Goal: Information Seeking & Learning: Learn about a topic

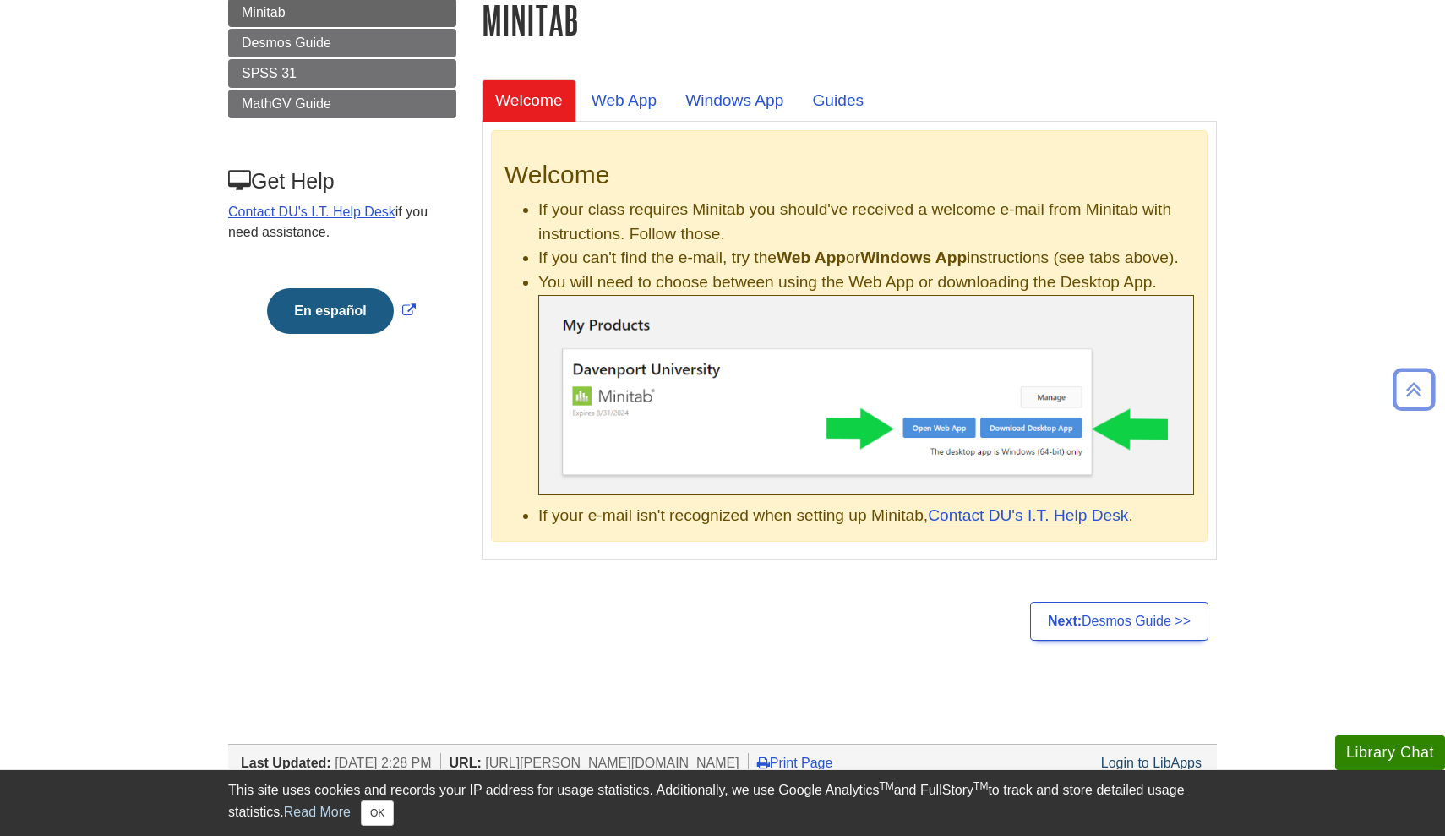
scroll to position [246, 0]
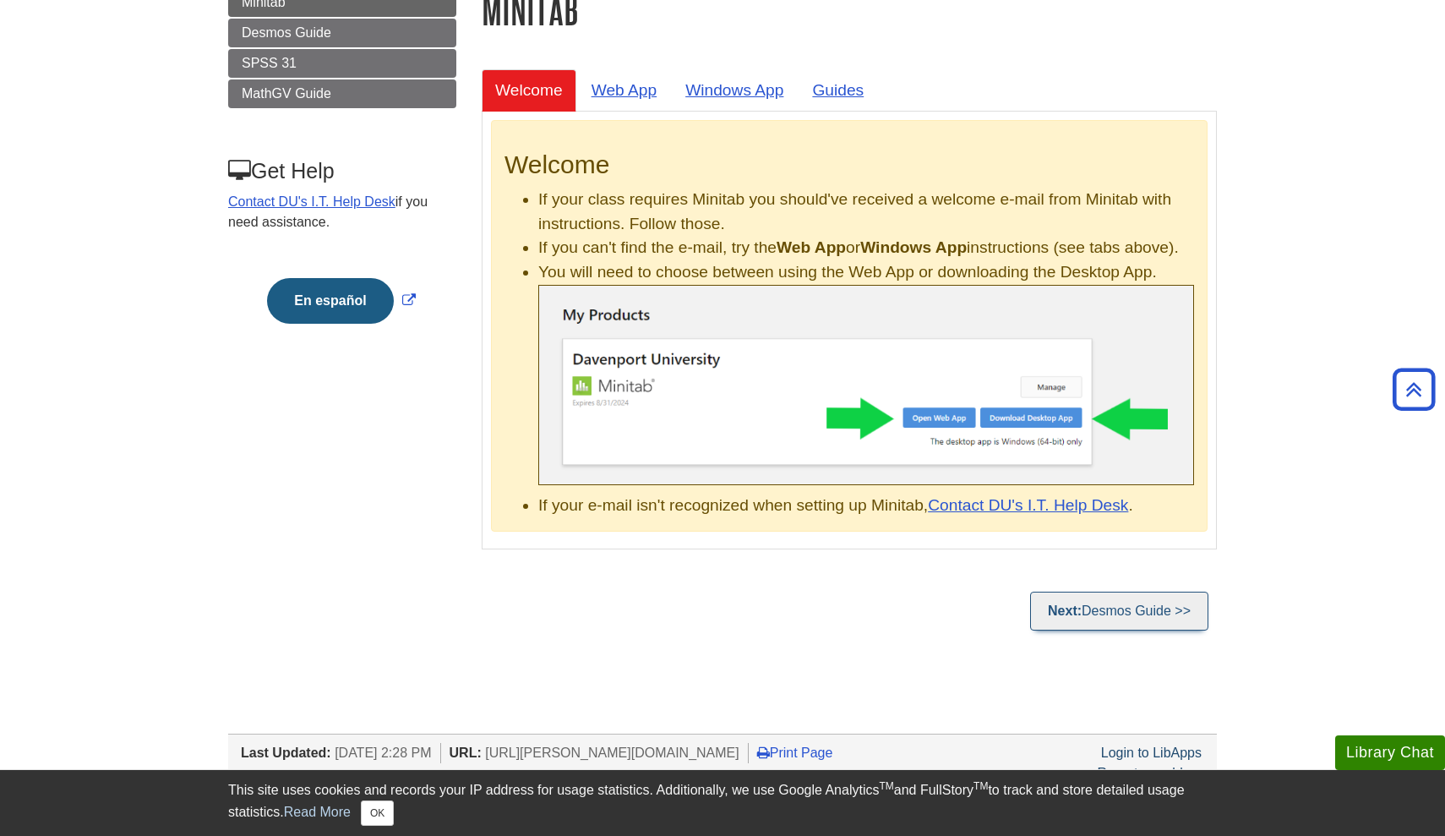
click at [1144, 630] on link "Next: Desmos Guide >>" at bounding box center [1119, 610] width 178 height 39
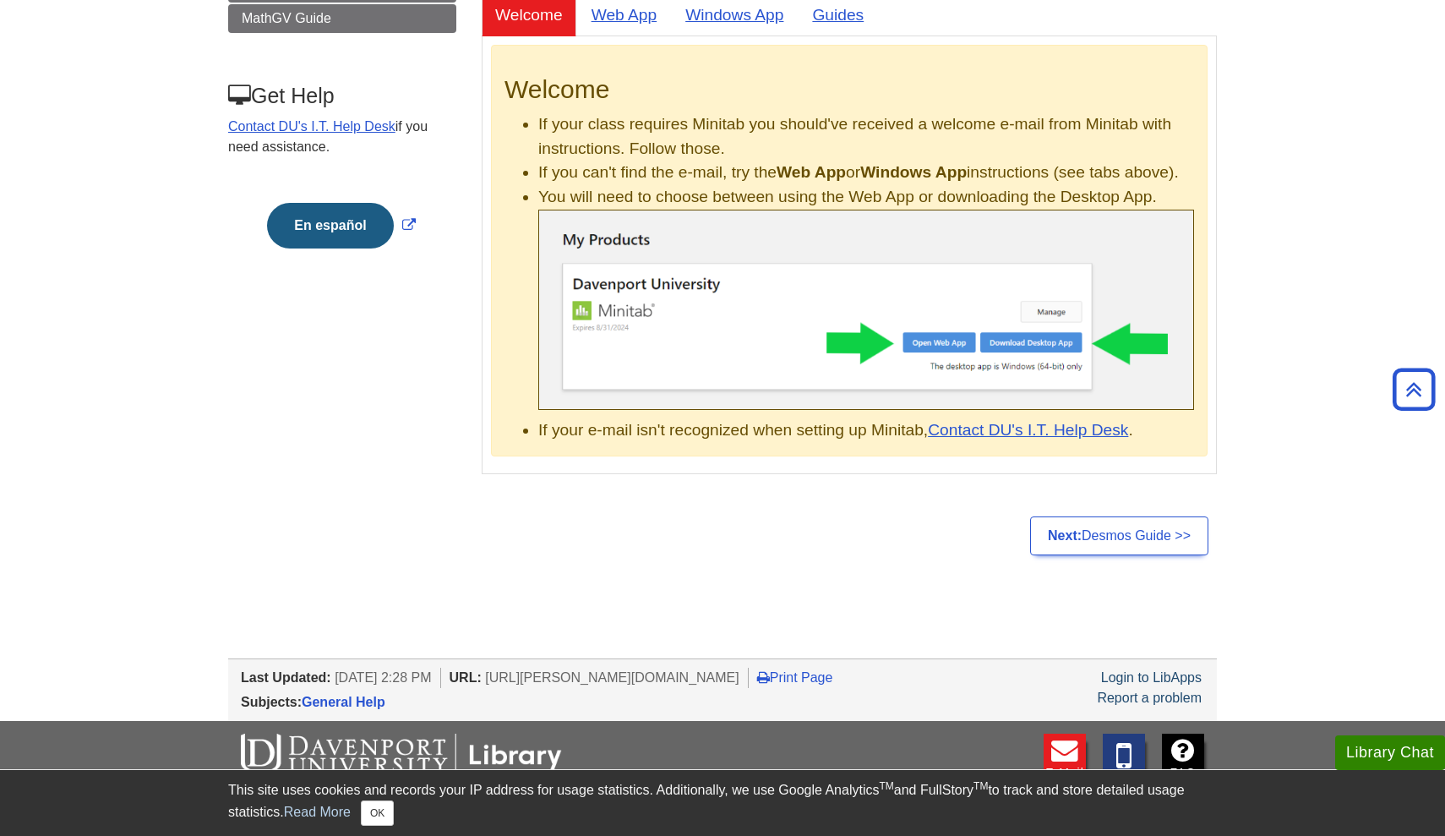
scroll to position [324, 0]
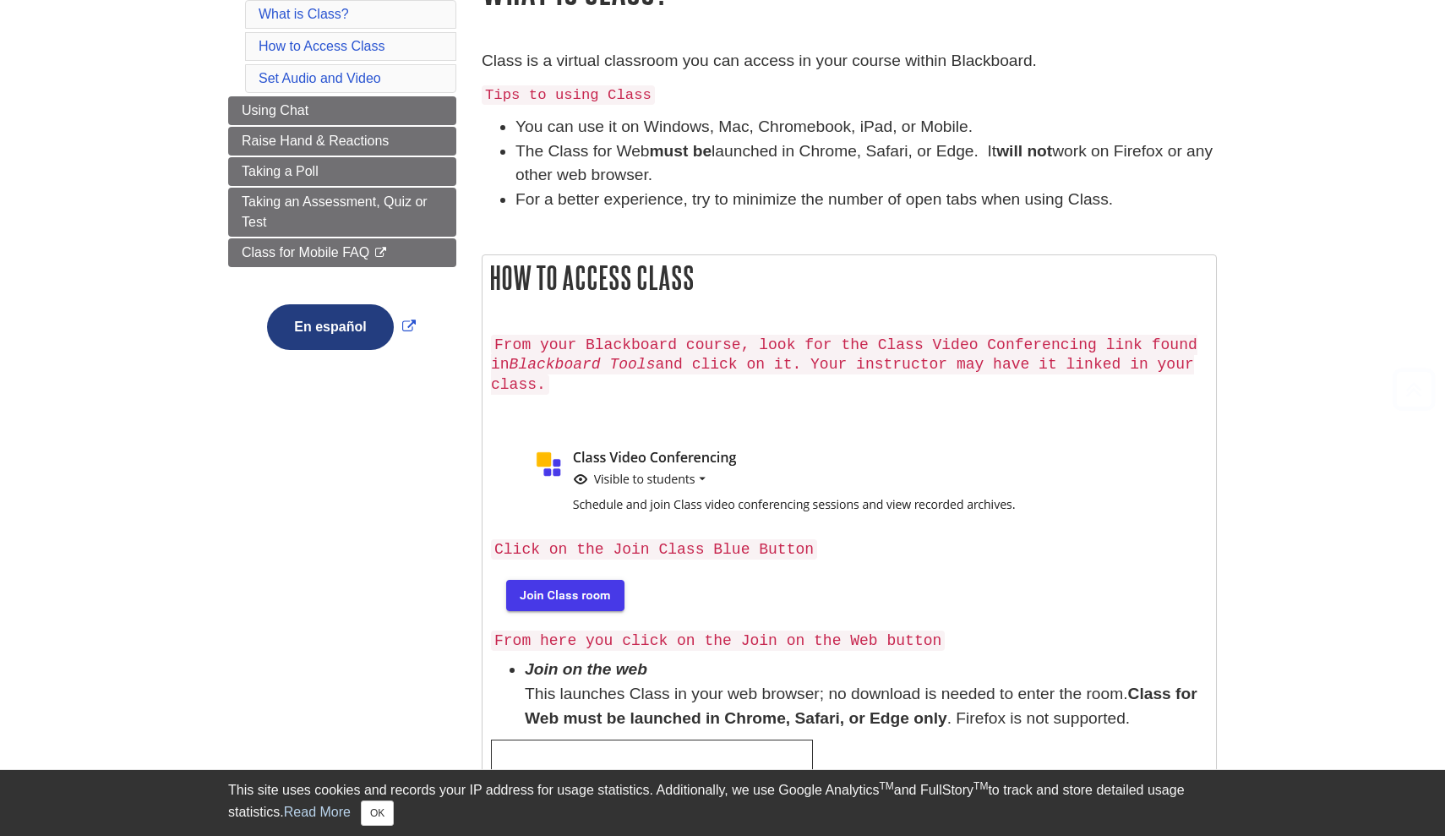
scroll to position [255, 0]
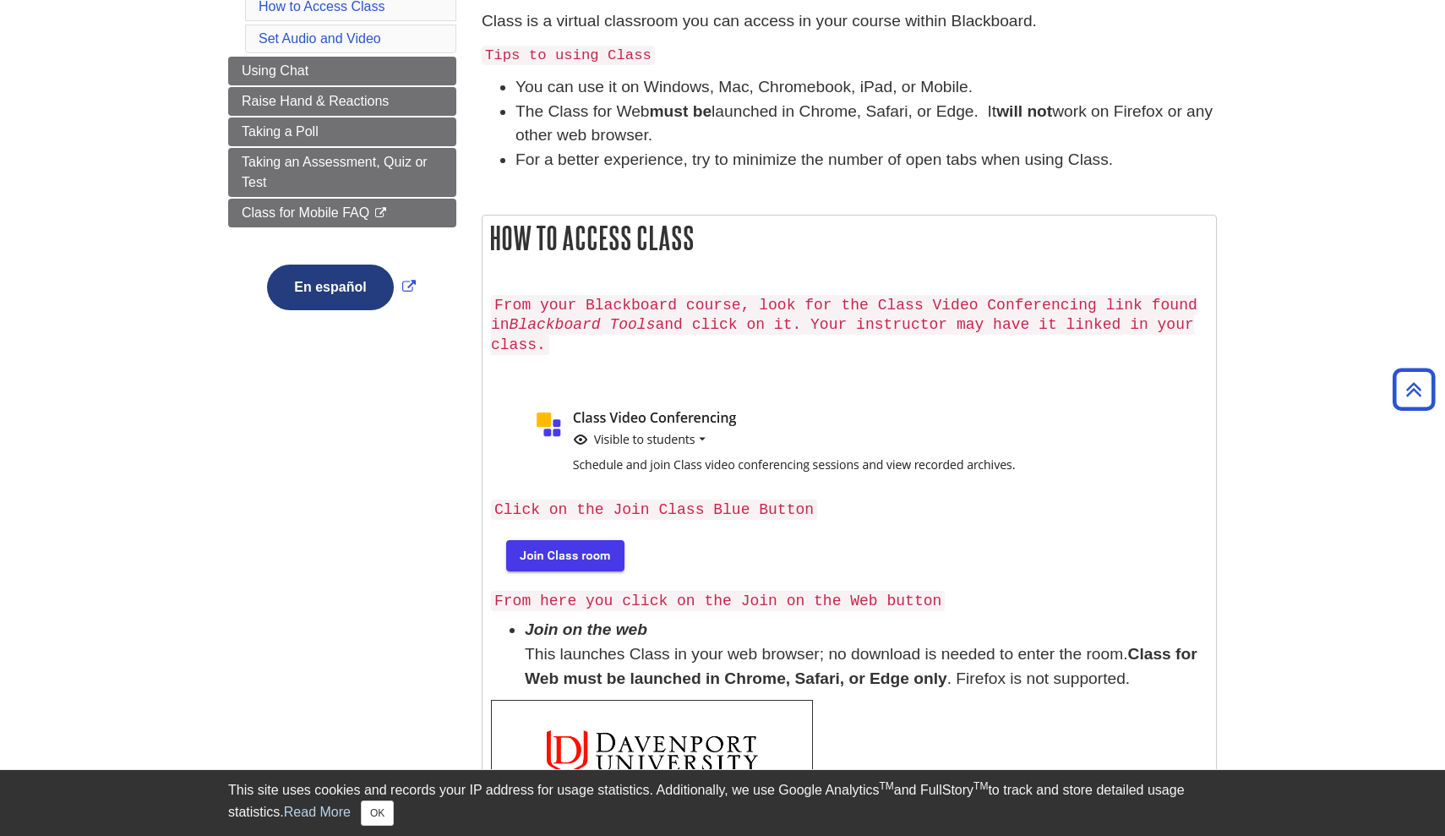
click at [539, 548] on img at bounding box center [563, 554] width 145 height 54
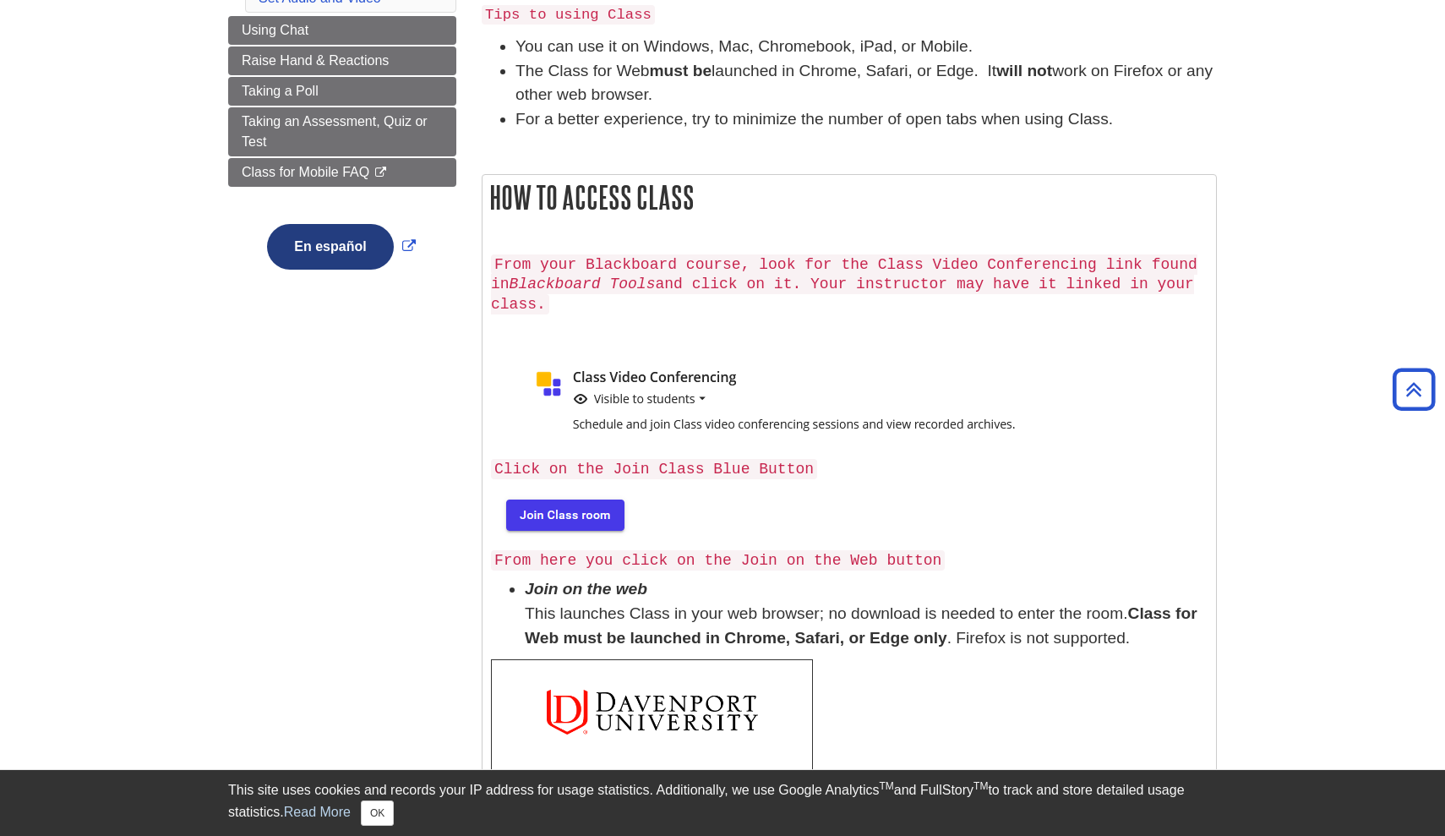
scroll to position [297, 0]
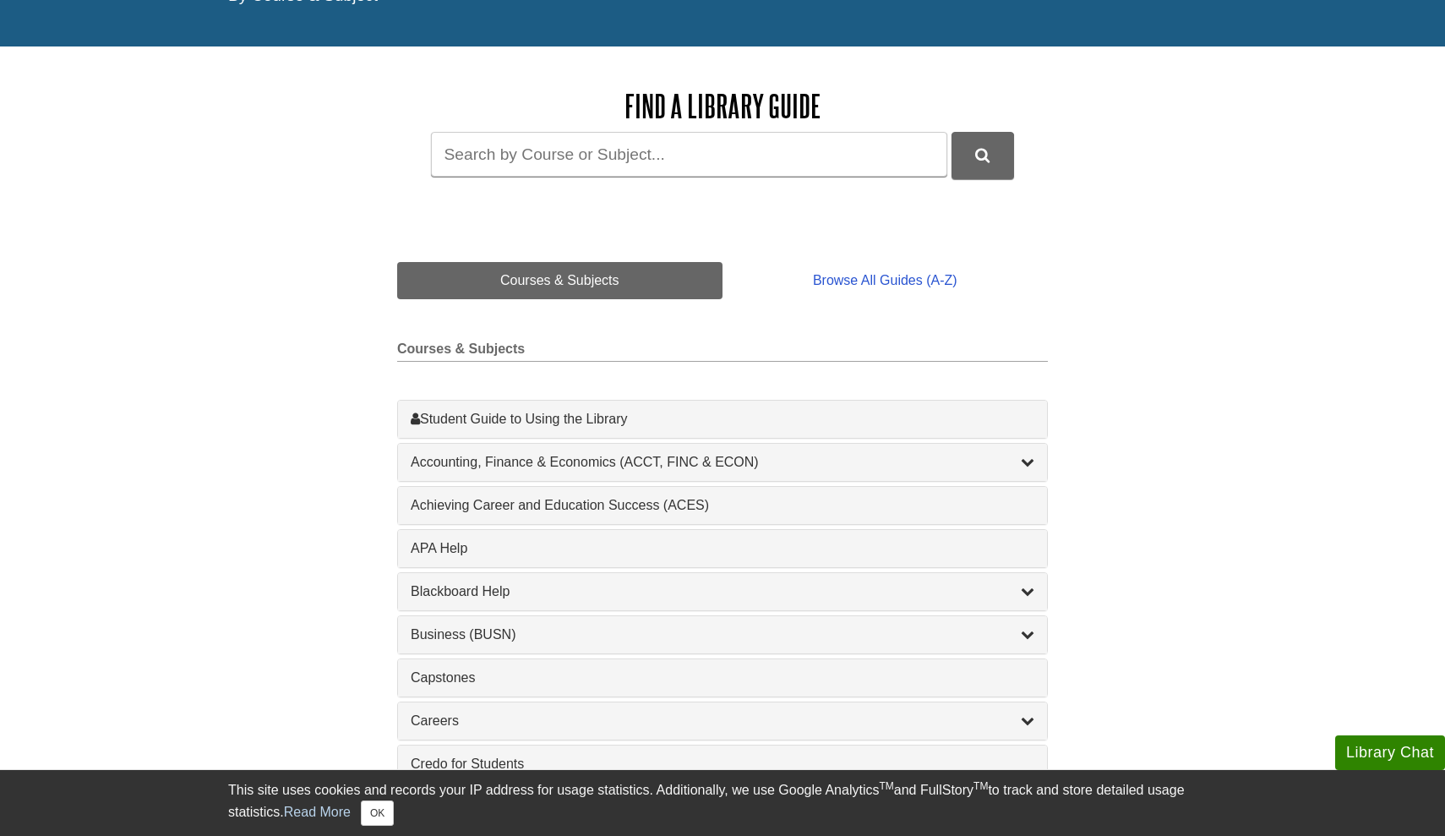
scroll to position [176, 0]
click at [542, 139] on input "Guide Search Terms" at bounding box center [689, 153] width 516 height 45
type input "MGMT211"
click at [982, 153] on button "DU Library Guides Search" at bounding box center [982, 154] width 63 height 46
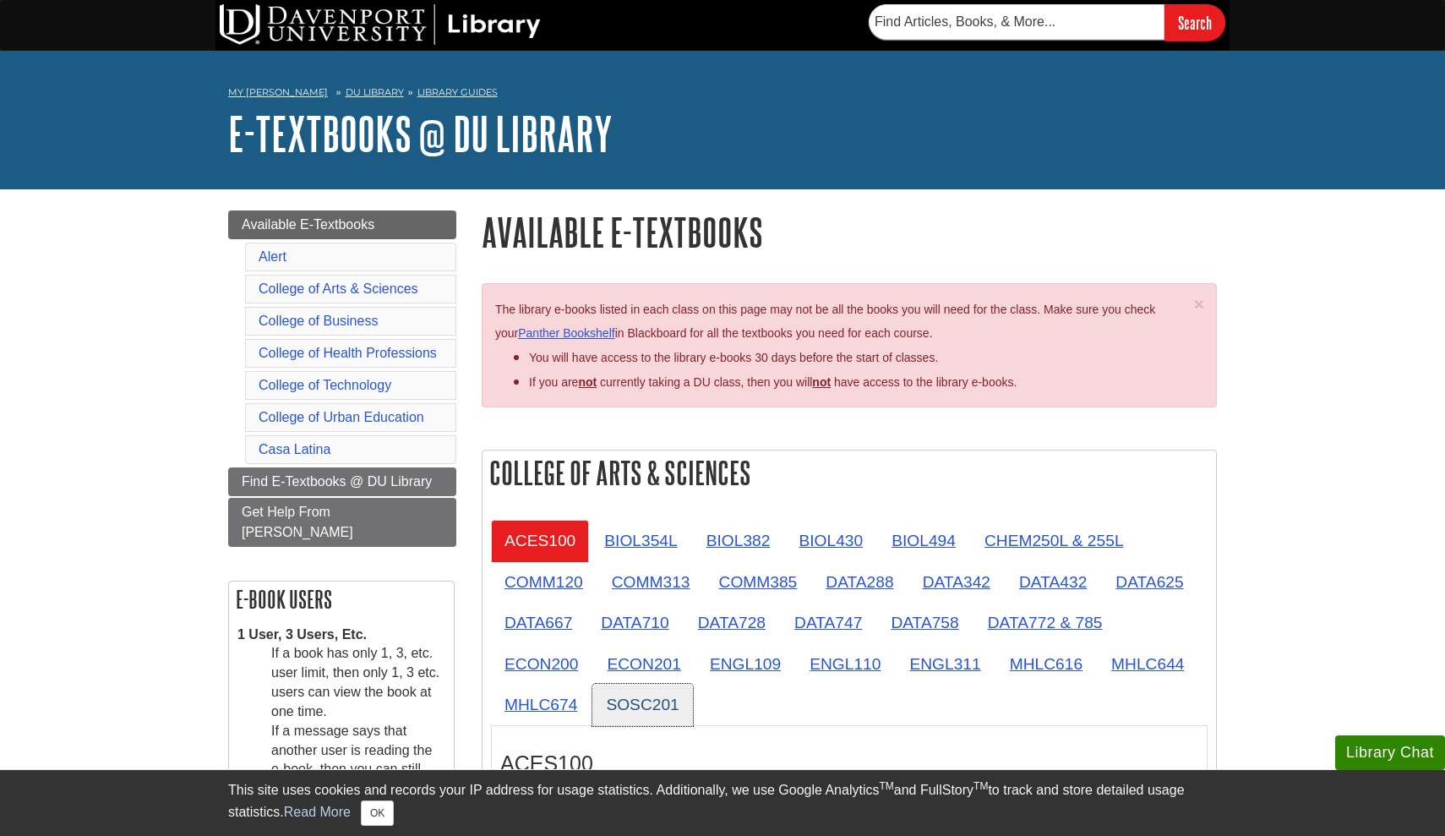
click at [659, 692] on link "SOSC201" at bounding box center [642, 704] width 100 height 41
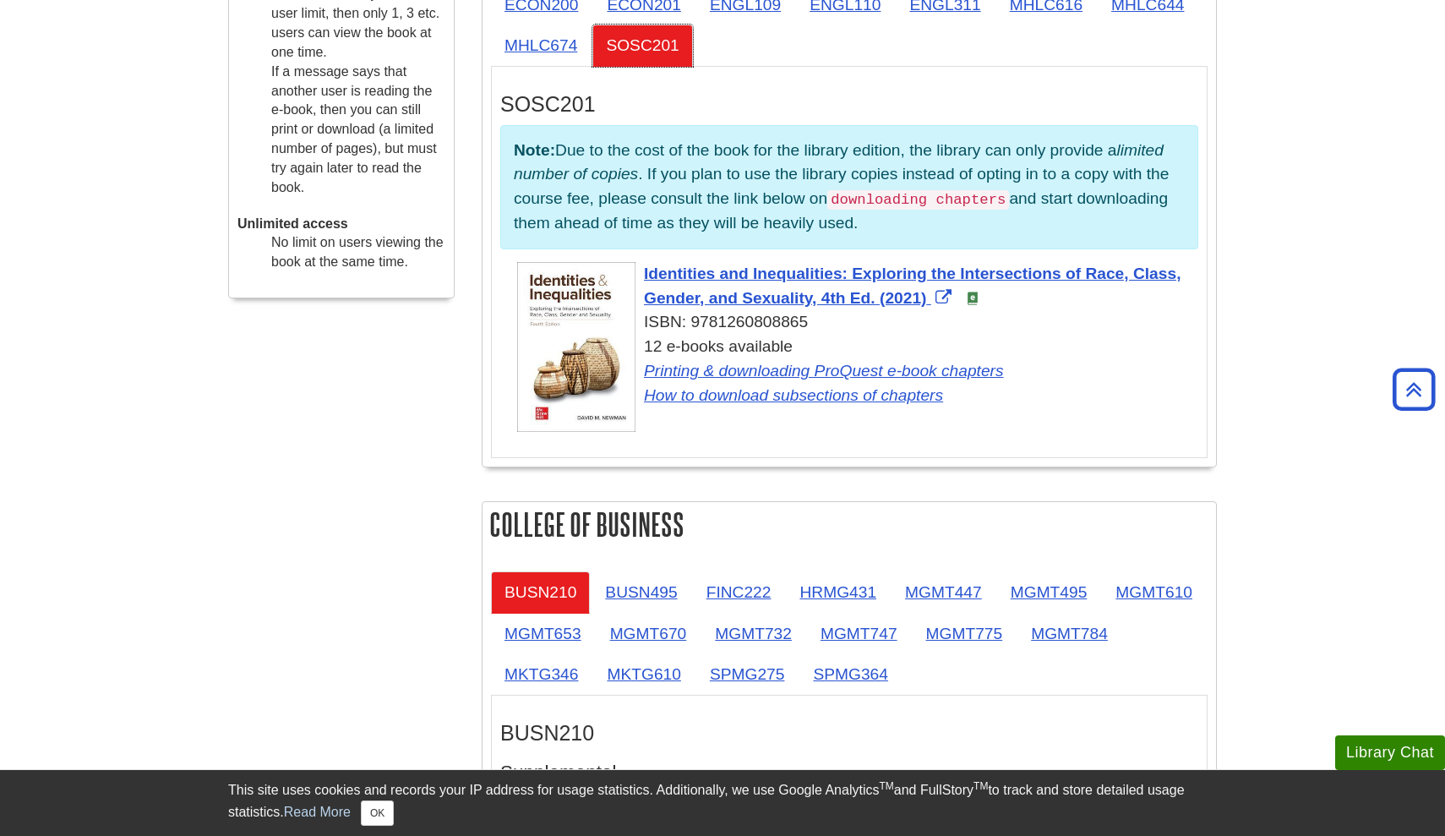
scroll to position [659, 0]
click at [825, 386] on link "How to download subsections of chapters" at bounding box center [793, 395] width 299 height 18
click at [783, 278] on div "Identities and Inequalities: Exploring the Intersections of Race, Class, Gender…" at bounding box center [857, 335] width 681 height 146
click at [764, 264] on span "Identities and Inequalities: Exploring the Intersections of Race, Class, Gender…" at bounding box center [912, 285] width 537 height 42
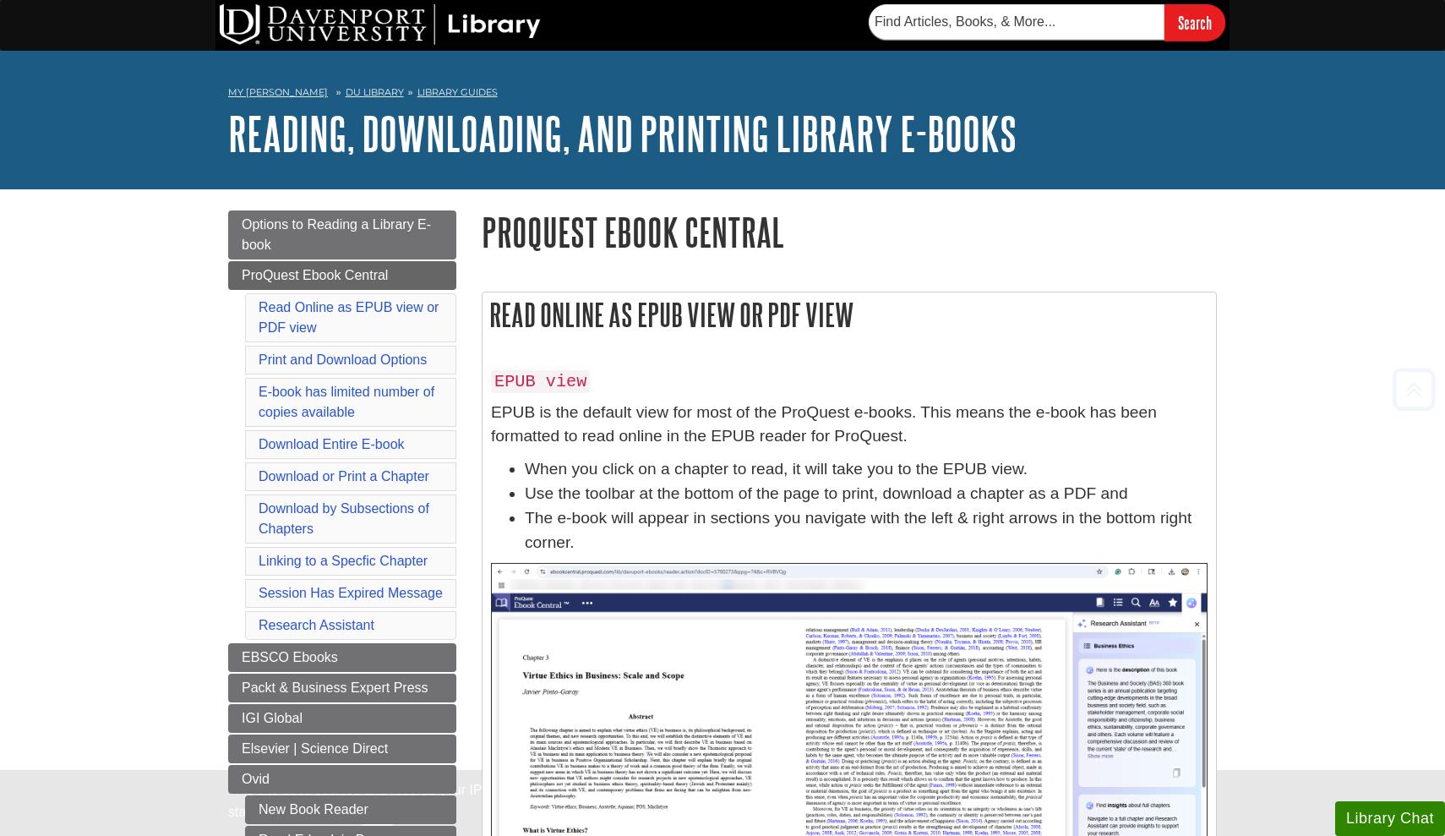
scroll to position [3361, 0]
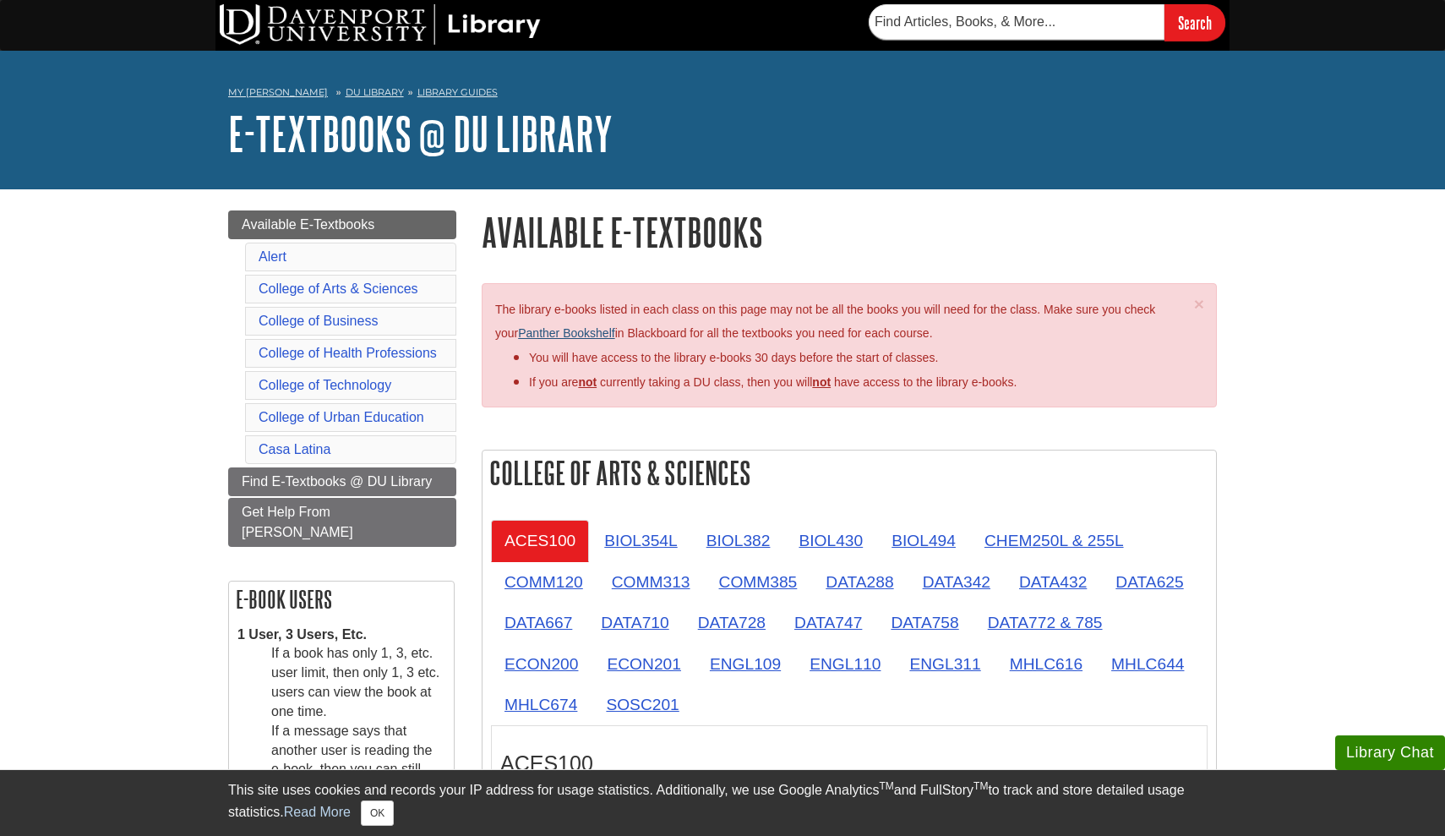
click at [586, 335] on link "Panther Bookshelf" at bounding box center [566, 333] width 96 height 14
